Goal: Find specific fact: Find specific fact

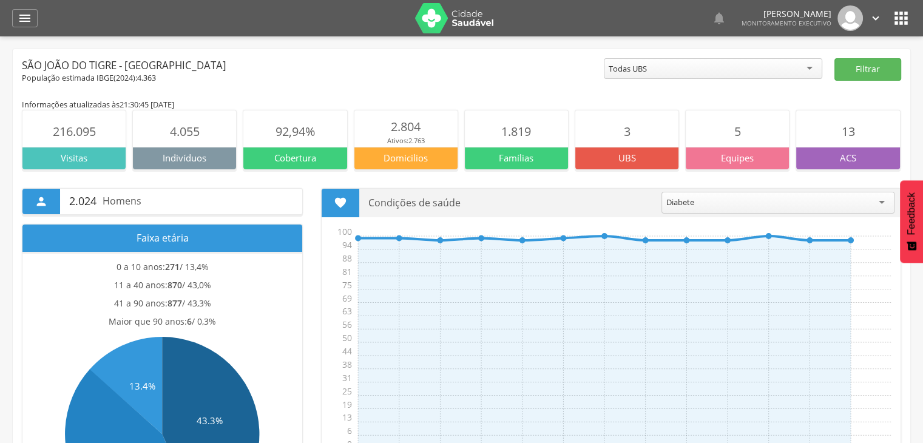
click at [29, 28] on div " Dashboard Supervisão Produtividade Mapa da cidade Mapa de cobertura Ranking A…" at bounding box center [461, 18] width 899 height 36
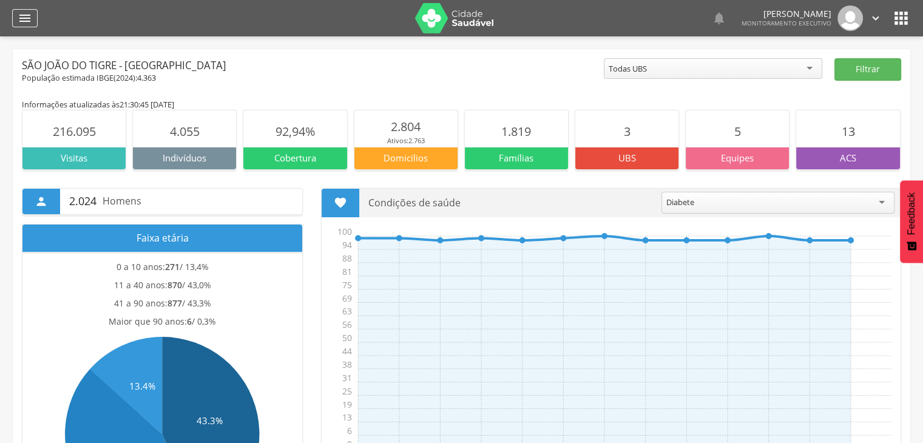
click at [27, 20] on icon "" at bounding box center [25, 18] width 15 height 15
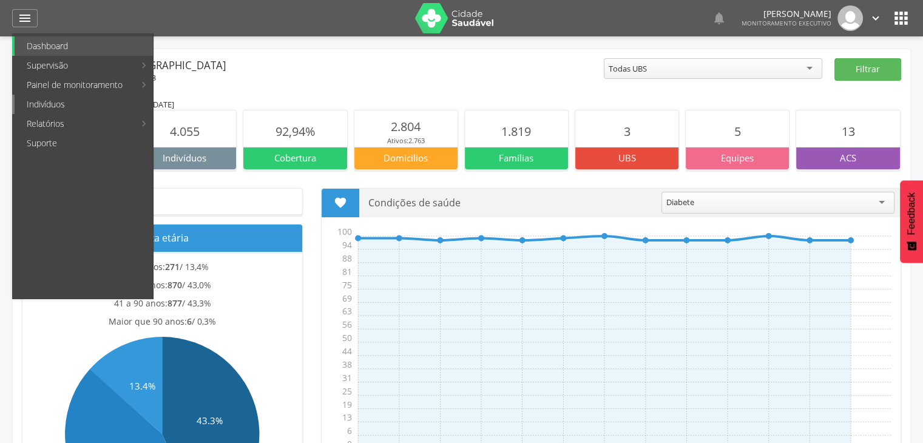
click at [40, 100] on link "Indivíduos" at bounding box center [84, 104] width 138 height 19
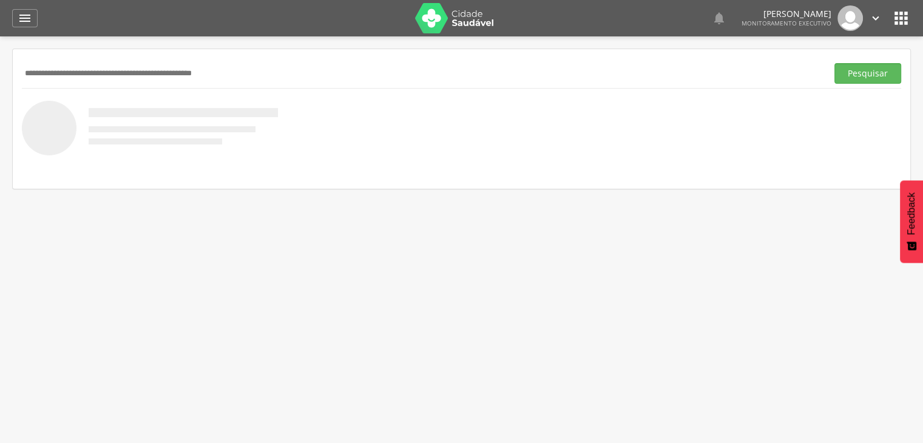
click at [56, 73] on input "text" at bounding box center [422, 73] width 801 height 21
type input "**********"
click at [835, 63] on button "Pesquisar" at bounding box center [868, 73] width 67 height 21
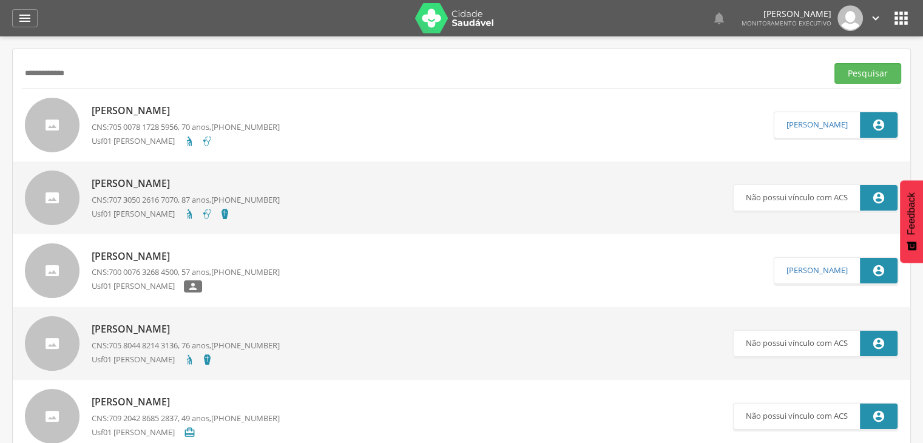
click at [128, 128] on span "705 0078 1728 5956" at bounding box center [143, 126] width 69 height 11
type input "**********"
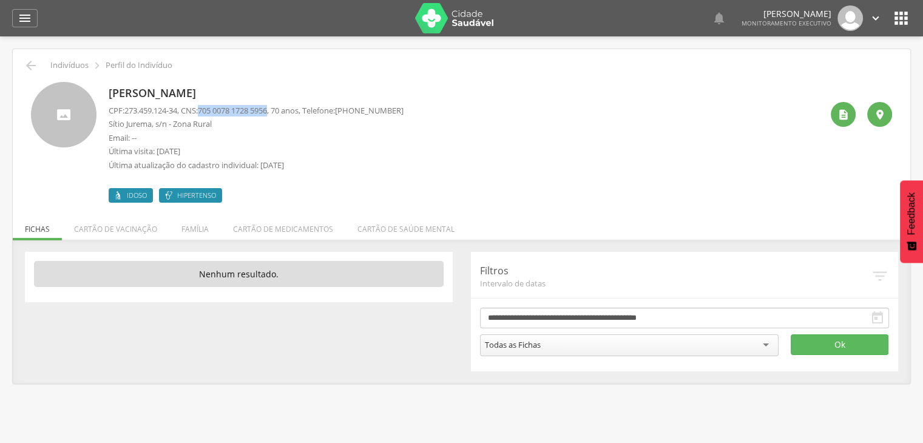
drag, startPoint x: 279, startPoint y: 110, endPoint x: 207, endPoint y: 110, distance: 72.2
click at [207, 110] on span "705 0078 1728 5956" at bounding box center [232, 110] width 69 height 11
click at [225, 107] on span "705 0078 1728 5956" at bounding box center [232, 110] width 69 height 11
drag, startPoint x: 206, startPoint y: 108, endPoint x: 279, endPoint y: 110, distance: 73.5
click at [267, 110] on span "705 0078 1728 5956" at bounding box center [232, 110] width 69 height 11
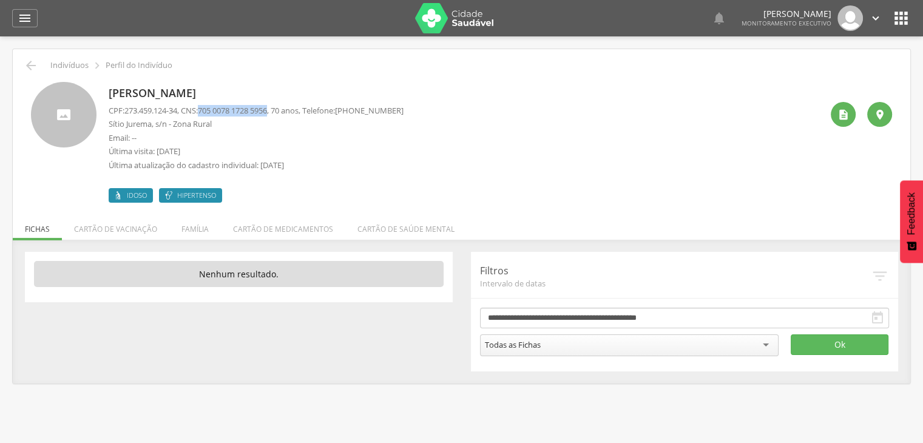
copy span "705 0078 1728 5956"
drag, startPoint x: 182, startPoint y: 112, endPoint x: 129, endPoint y: 106, distance: 53.2
click at [129, 106] on span "273.459.124-34" at bounding box center [150, 110] width 53 height 11
copy span "273.459.124-34"
